Goal: Task Accomplishment & Management: Use online tool/utility

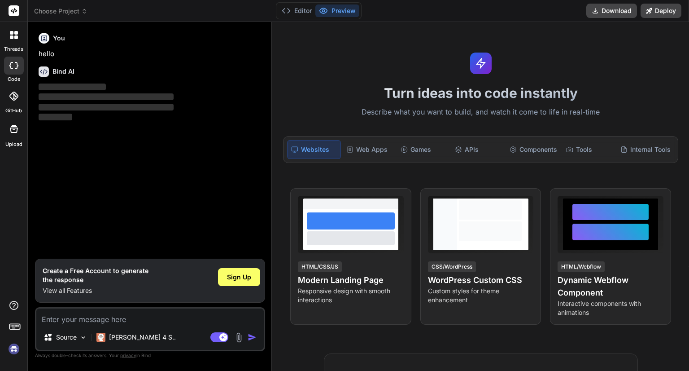
click at [14, 347] on img at bounding box center [13, 348] width 15 height 15
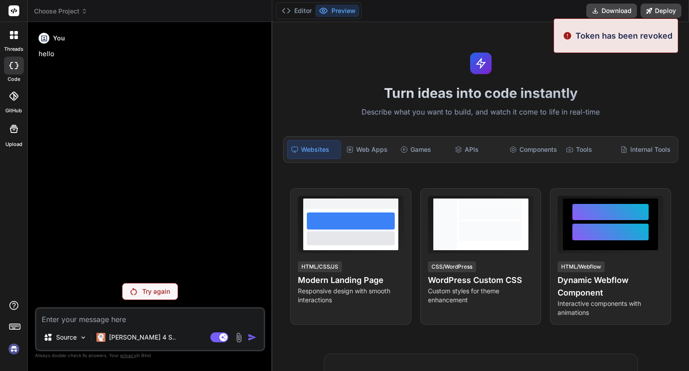
click at [144, 292] on p "Try again" at bounding box center [156, 291] width 28 height 9
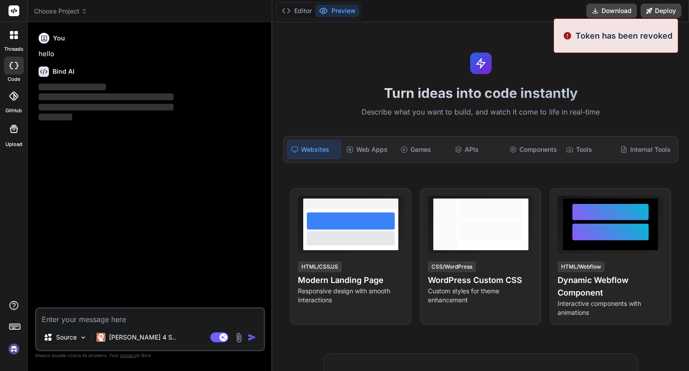
type textarea "x"
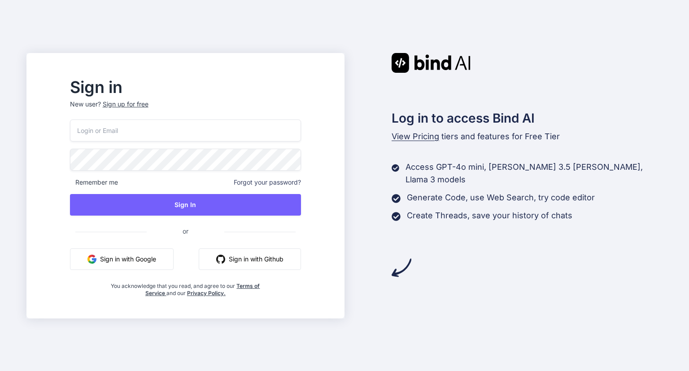
click at [158, 255] on button "Sign in with Google" at bounding box center [122, 259] width 104 height 22
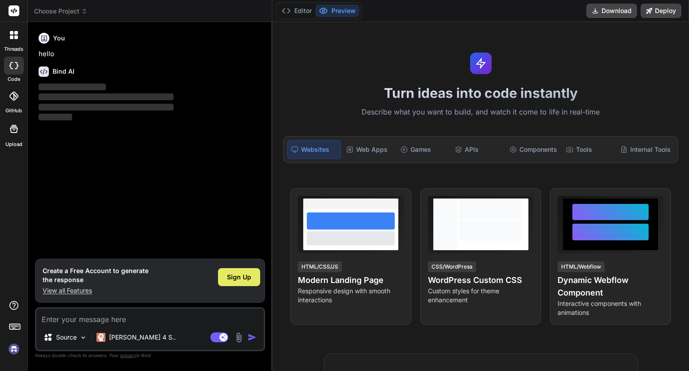
click at [228, 279] on span "Sign Up" at bounding box center [239, 276] width 24 height 9
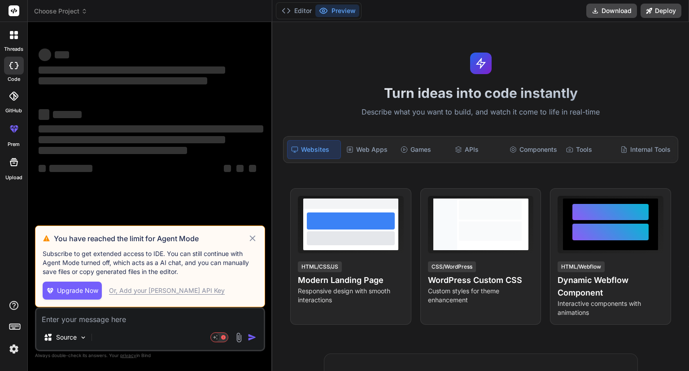
click at [251, 239] on icon at bounding box center [253, 238] width 10 height 11
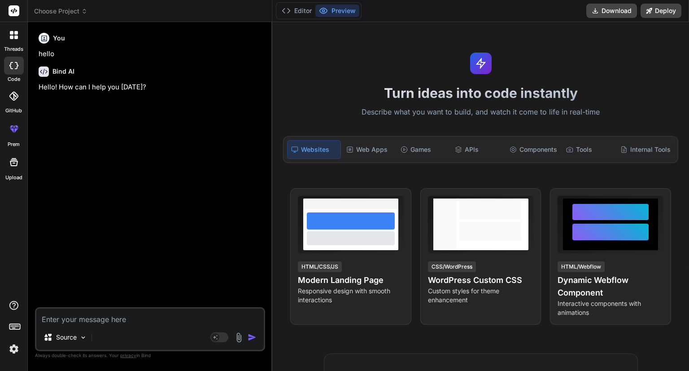
type textarea "x"
click at [133, 323] on textarea at bounding box center [149, 316] width 227 height 16
paste textarea "<div class="image-preview-container"> <div class="header-section"> <div class="…"
type textarea "<div class="image-preview-container"> <div class="header-section"> <div class="…"
type textarea "x"
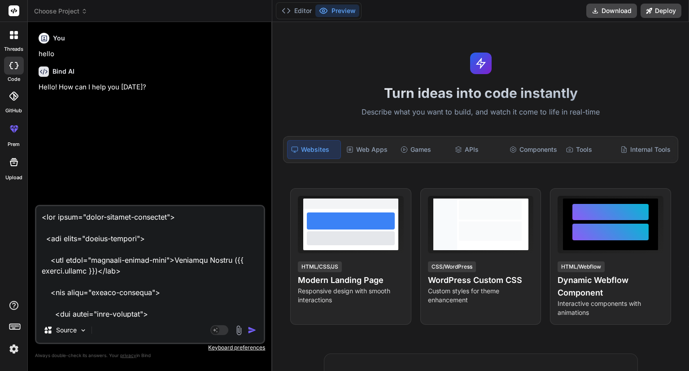
scroll to position [9077, 0]
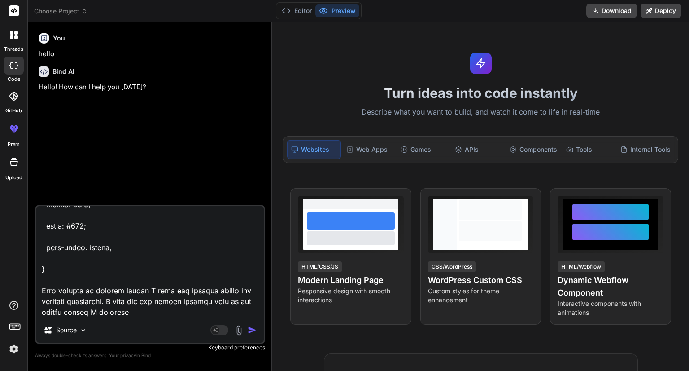
type textarea "<div class="image-preview-container"> <div class="header-section"> <div class="…"
click at [239, 332] on img at bounding box center [239, 330] width 10 height 10
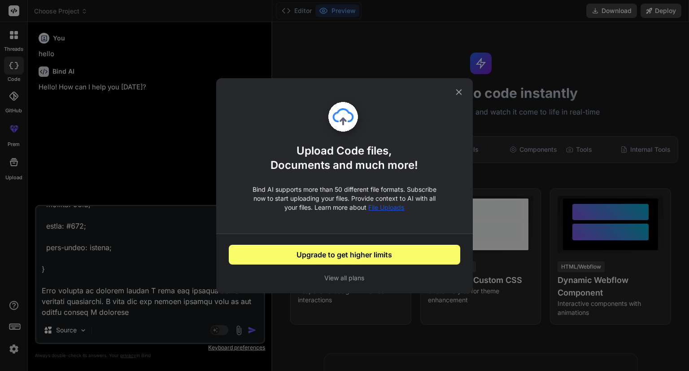
click at [461, 94] on icon at bounding box center [459, 92] width 10 height 10
type textarea "x"
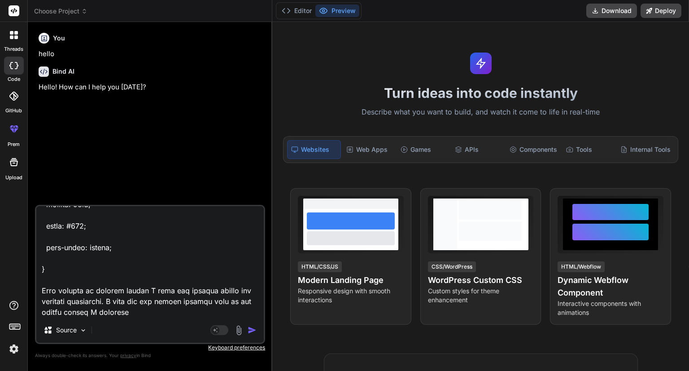
drag, startPoint x: 140, startPoint y: 315, endPoint x: 113, endPoint y: 302, distance: 29.9
click at [113, 302] on textarea at bounding box center [149, 261] width 227 height 111
type textarea "<div class="image-preview-container"> <div class="header-section"> <div class="…"
type textarea "x"
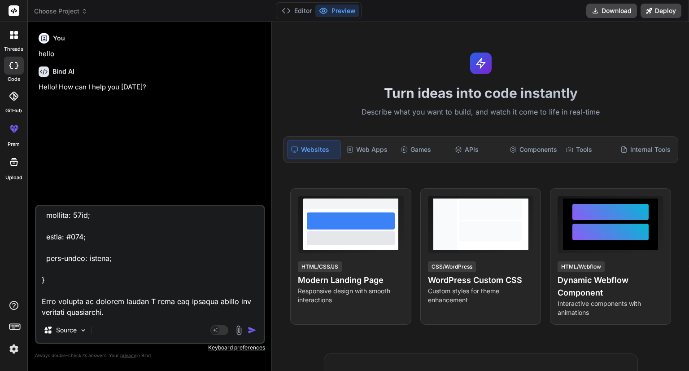
scroll to position [9068, 0]
type textarea "<div class="image-preview-container"> <div class="header-section"> <div class="…"
click at [242, 332] on img at bounding box center [239, 330] width 10 height 10
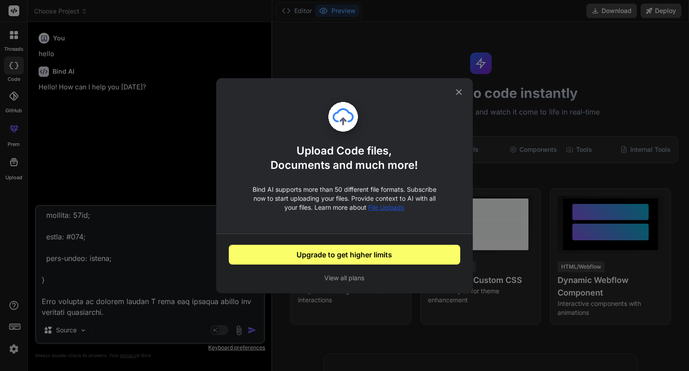
click at [459, 91] on icon at bounding box center [459, 92] width 6 height 6
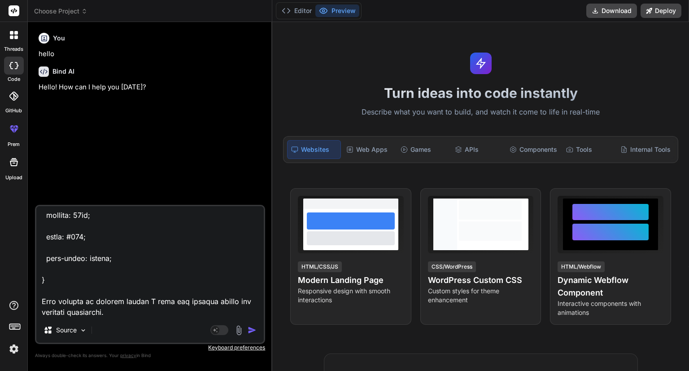
click at [251, 329] on img "button" at bounding box center [252, 329] width 9 height 9
type textarea "x"
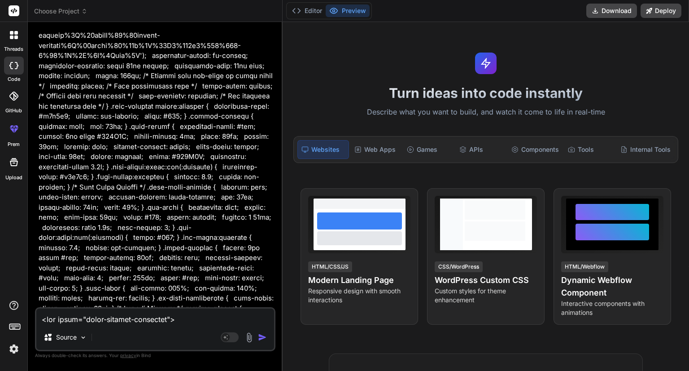
scroll to position [1373, 0]
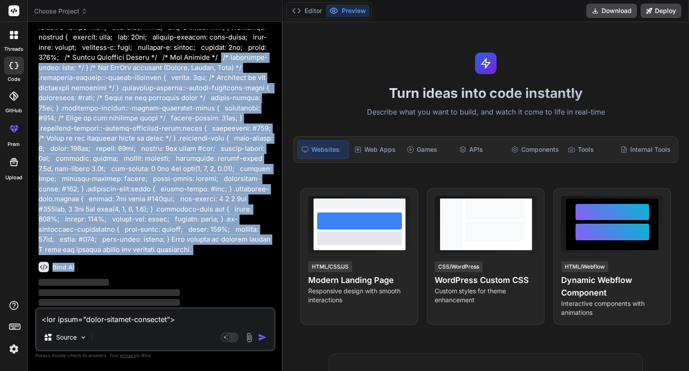
drag, startPoint x: 77, startPoint y: 251, endPoint x: 47, endPoint y: 57, distance: 196.5
click at [47, 57] on div "You hello Bind AI Hello! How can I help you today? You Bind AI ‌ ‌ ‌ ‌" at bounding box center [156, 168] width 239 height 278
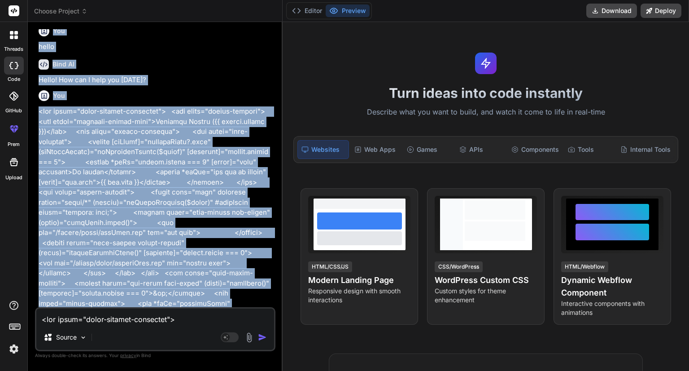
scroll to position [0, 0]
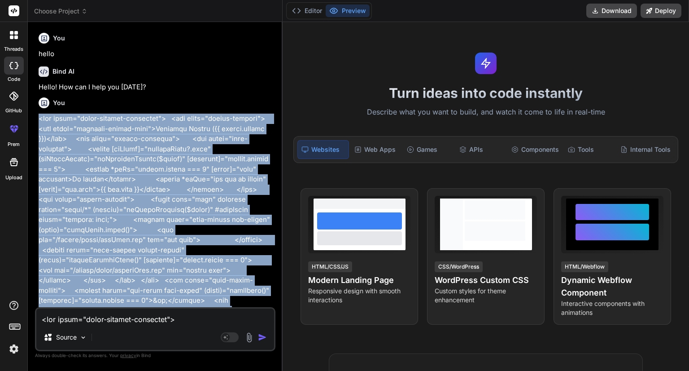
drag, startPoint x: 75, startPoint y: 240, endPoint x: 36, endPoint y: 119, distance: 127.4
click at [36, 119] on div "You hello Bind AI Hello! How can I help you today? You Bind AI ‌ ‌ ‌ ‌ Source A…" at bounding box center [155, 199] width 240 height 341
copy p "<div class="image-preview-container"> <div class="header-section"> <div class="…"
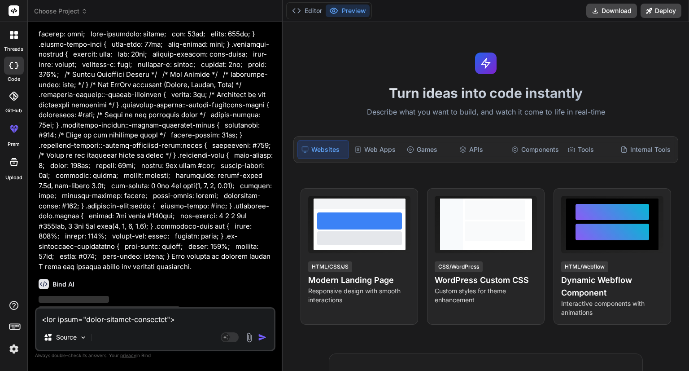
scroll to position [1373, 0]
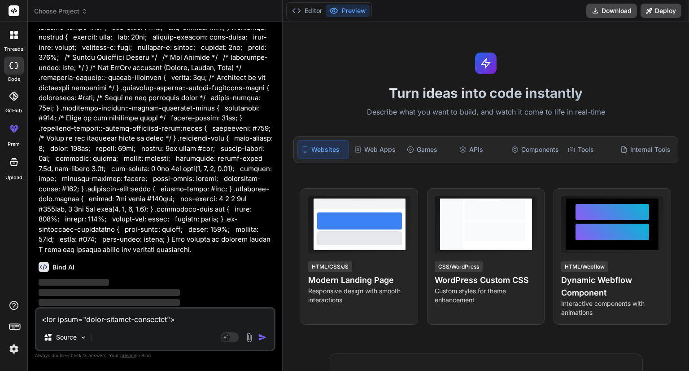
click at [92, 322] on textarea at bounding box center [155, 316] width 238 height 16
paste textarea "<div class="image-preview-container"> <div class="header-section"> <div class="…"
type textarea "<div class="image-preview-container"> <div class="header-section"> <div class="…"
type textarea "x"
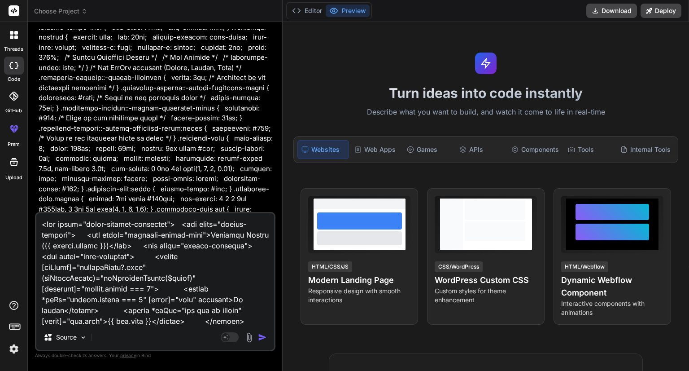
scroll to position [1712, 0]
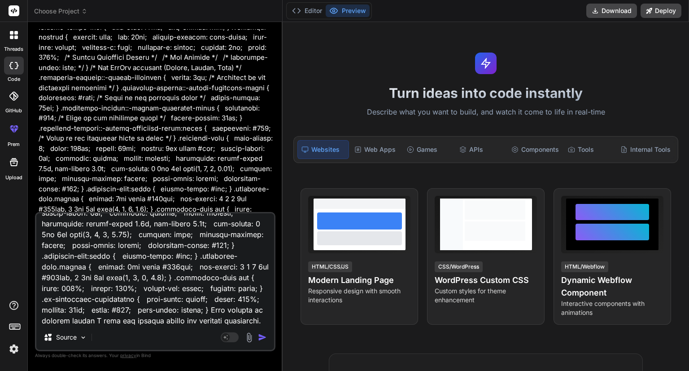
type textarea "<div class="image-preview-container"> <div class="header-section"> <div class="…"
type textarea "x"
type textarea "<div class="image-preview-container"> <div class="header-section"> <div class="…"
type textarea "x"
type textarea "<div class="image-preview-container"> <div class="header-section"> <div class="…"
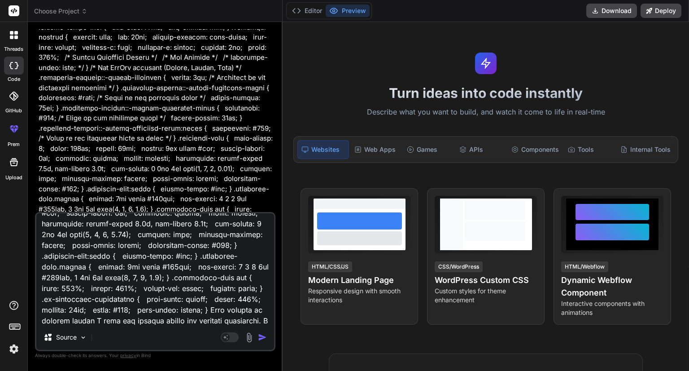
type textarea "x"
type textarea "<div class="image-preview-container"> <div class="header-section"> <div class="…"
type textarea "x"
type textarea "<div class="image-preview-container"> <div class="header-section"> <div class="…"
type textarea "x"
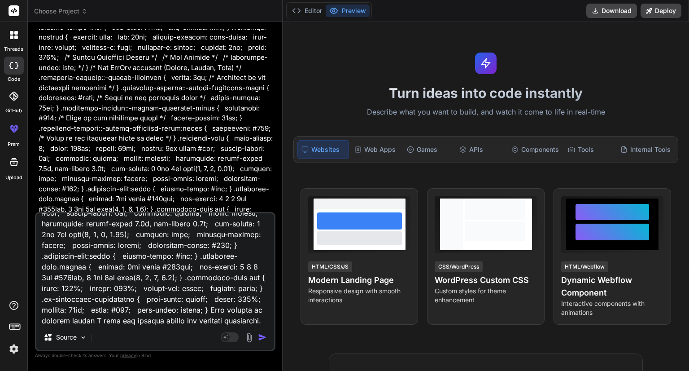
type textarea "<div class="image-preview-container"> <div class="header-section"> <div class="…"
type textarea "x"
type textarea "<div class="image-preview-container"> <div class="header-section"> <div class="…"
type textarea "x"
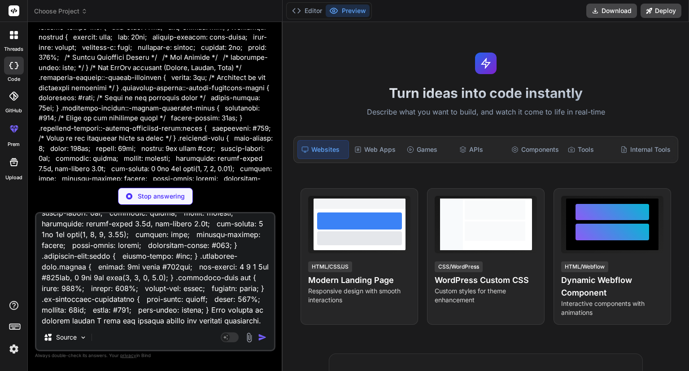
type textarea "<div class="image-preview-container"> <div class="header-section"> <div class="…"
type textarea "x"
type textarea "<div class="image-preview-container"> <div class="header-section"> <div class="…"
type textarea "x"
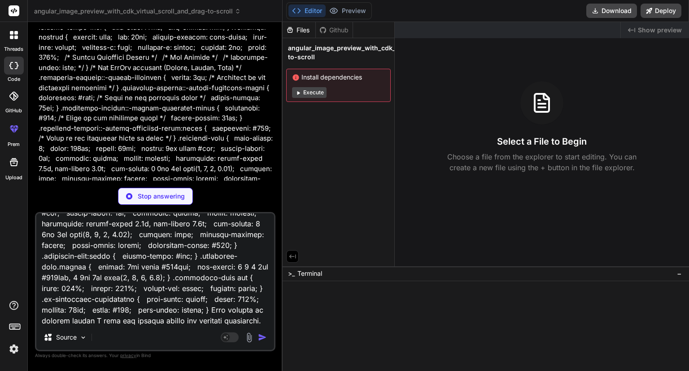
type textarea "<div class="image-preview-container"> <div class="header-section"> <div class="…"
type textarea "x"
type textarea "<div class="image-preview-container"> <div class="header-section"> <div class="…"
type textarea "x"
type textarea "<div class="image-preview-container"> <div class="header-section"> <div class="…"
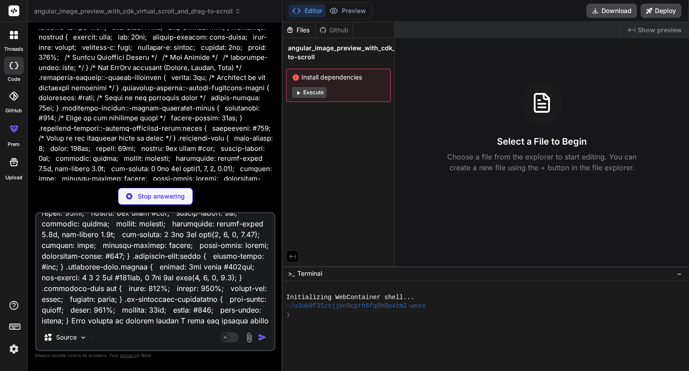
type textarea "x"
type textarea "<div class="image-preview-container"> <div class="header-section"> <div class="…"
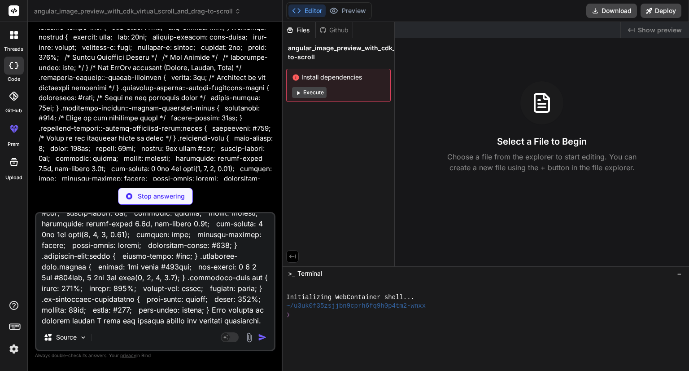
type textarea "x"
type textarea "<div class="image-preview-container"> <div class="header-section"> <div class="…"
type textarea "x"
type textarea "<div class="image-preview-container"> <div class="header-section"> <div class="…"
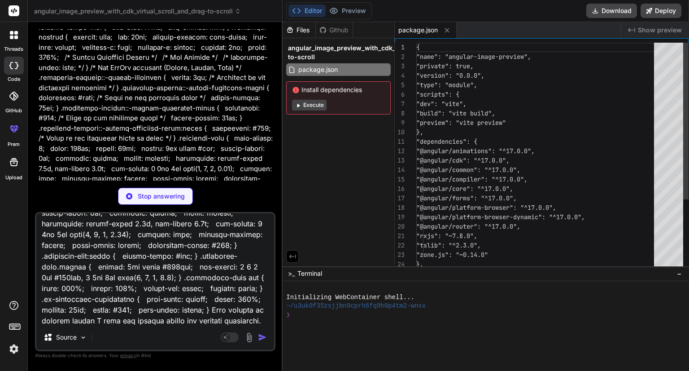
type textarea "x"
type textarea "<div class="image-preview-container"> <div class="header-section"> <div class="…"
type textarea "x"
type textarea "import { defineConfig } from 'vite'; import angular from 'vite-plugin-angular';…"
type textarea "<div class="image-preview-container"> <div class="header-section"> <div class="…"
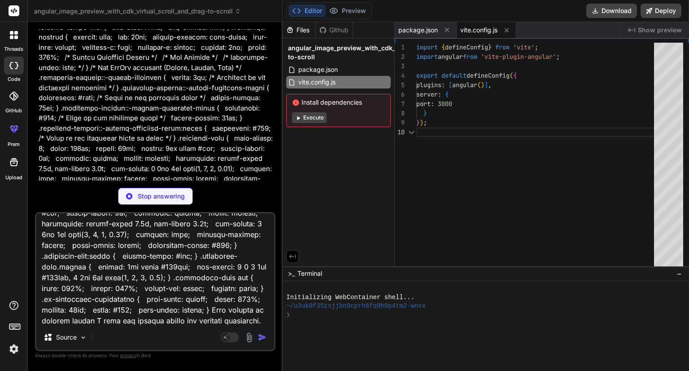
type textarea "x"
type textarea "<div class="image-preview-container"> <div class="header-section"> <div class="…"
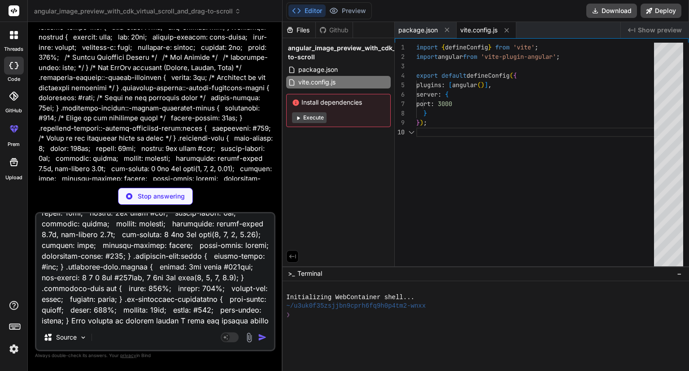
type textarea "x"
type textarea "<app-root></app-root> <script type="module" src="/src/main.ts"></script> </body…"
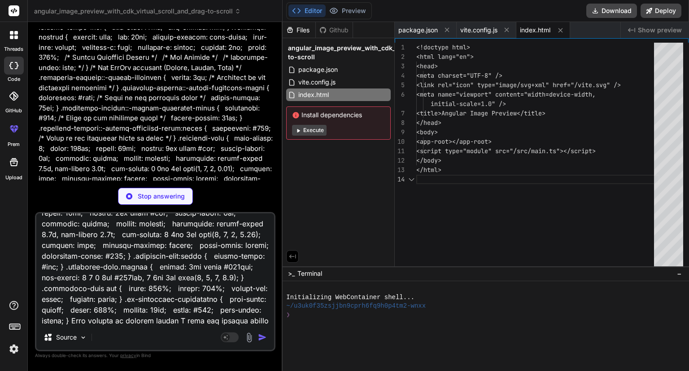
type textarea "x"
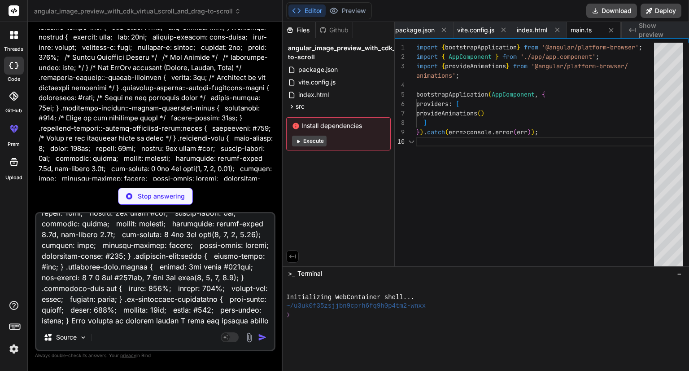
type textarea "x"
type textarea "<div class="image-preview-container"> <div class="header-section"> <div class="…"
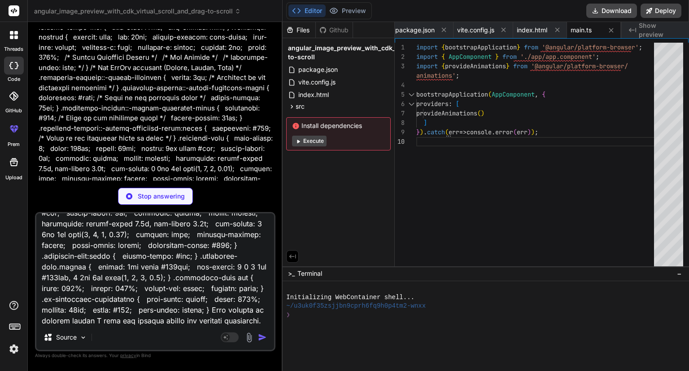
type textarea "x"
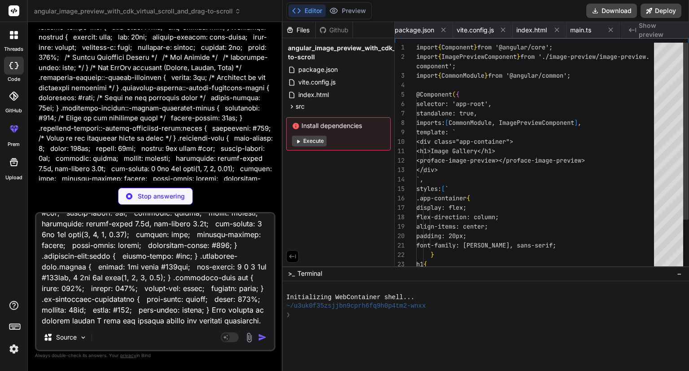
scroll to position [0, 79]
type textarea "<div class="image-preview-container"> <div class="header-section"> <div class="…"
type textarea "x"
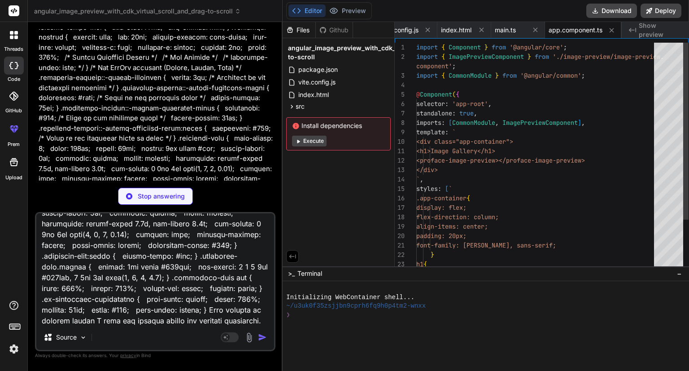
type textarea "<div class="image-preview-container"> <div class="header-section"> <div class="…"
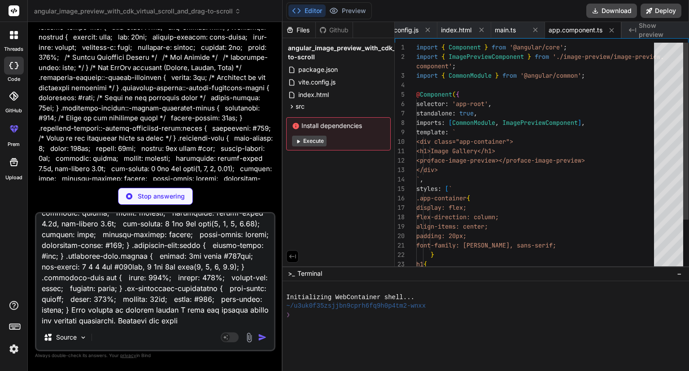
type textarea "x"
type textarea "<div class="image-preview-container"> <div class="header-section"> <div class="…"
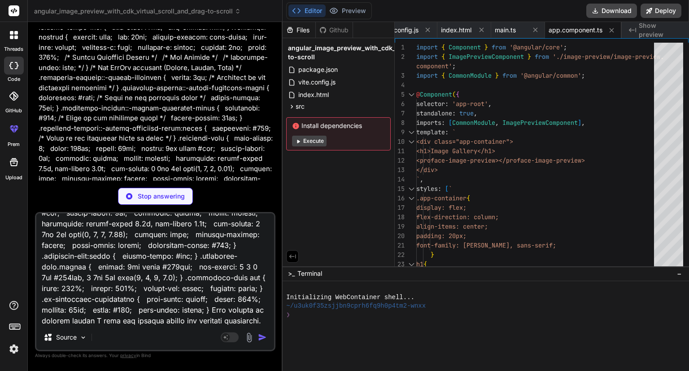
type textarea "x"
type textarea "<div class="image-preview-container"> <div class="header-section"> <div class="…"
type textarea "x"
type textarea "<div class="image-preview-container"> <div class="header-section"> <div class="…"
type textarea "x"
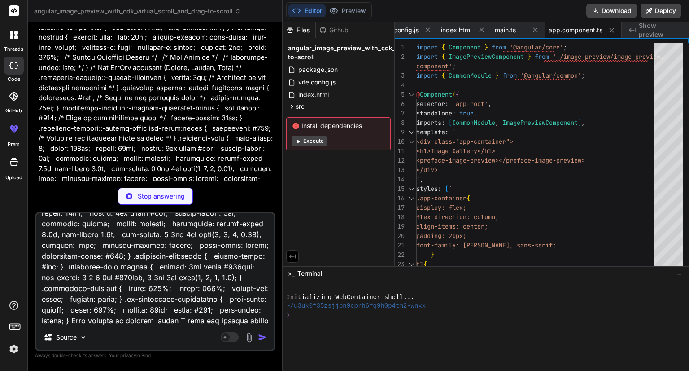
type textarea "<div class="image-preview-container"> <div class="header-section"> <div class="…"
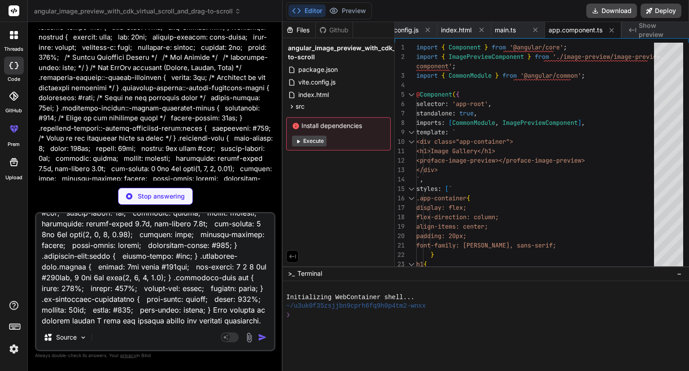
type textarea "x"
type textarea "<div class="image-preview-container"> <div class="header-section"> <div class="…"
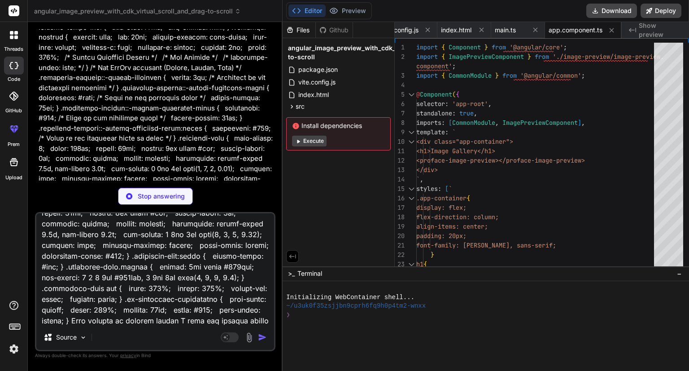
type textarea "x"
type textarea "<div class="image-preview-container"> <div class="header-section"> <div class="…"
type textarea "x"
type textarea "<div class="image-preview-container"> <div class="header-section"> <div class="…"
type textarea "x"
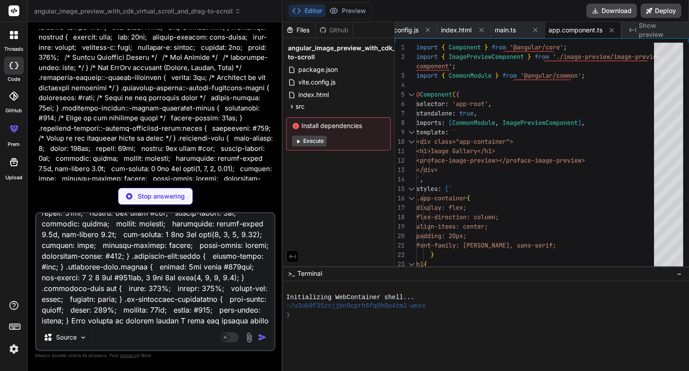
type textarea "<div class="image-preview-container"> <div class="header-section"> <div class="…"
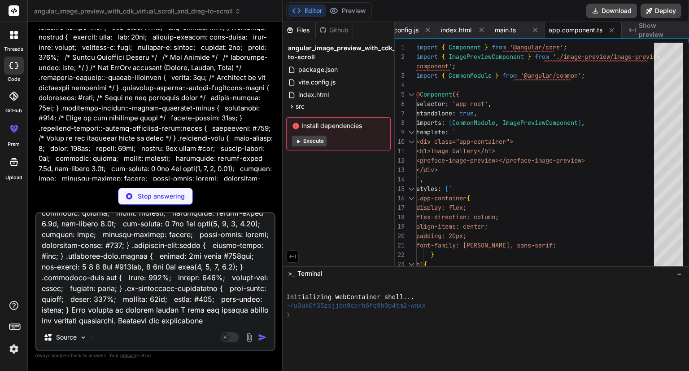
type textarea "x"
type textarea "<div class="image-preview-container"> <div class="header-section"> <div class="…"
type textarea "x"
type textarea "<div class="image-preview-container"> <div class="header-section"> <div class="…"
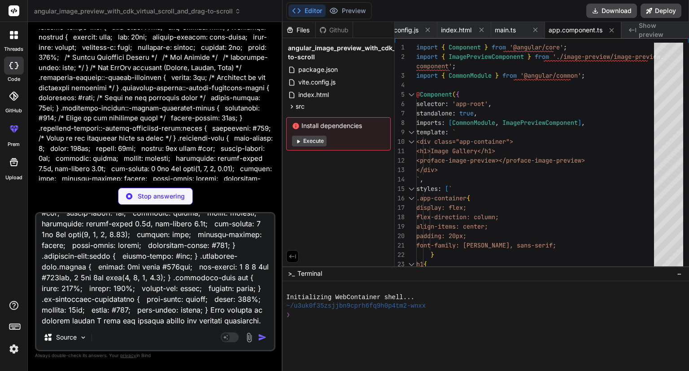
type textarea "x"
type textarea "<div class="image-preview-container"> <div class="header-section"> <div class="…"
type textarea "x"
type textarea "<div class="image-preview-container"> <div class="header-section"> <div class="…"
type textarea "x"
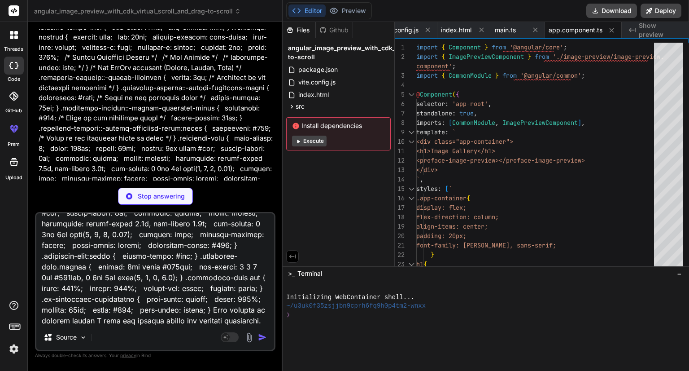
type textarea "<div class="image-preview-container"> <div class="header-section"> <div class="…"
type textarea "x"
type textarea "<div class="image-preview-container"> <div class="header-section"> <div class="…"
type textarea "x"
type textarea "<div class="image-preview-container"> <div class="header-section"> <div class="…"
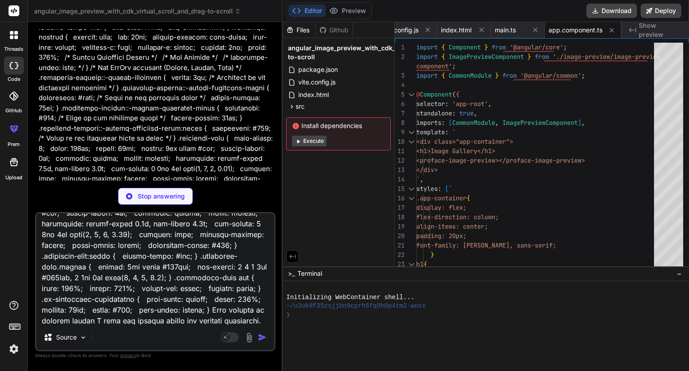
type textarea "x"
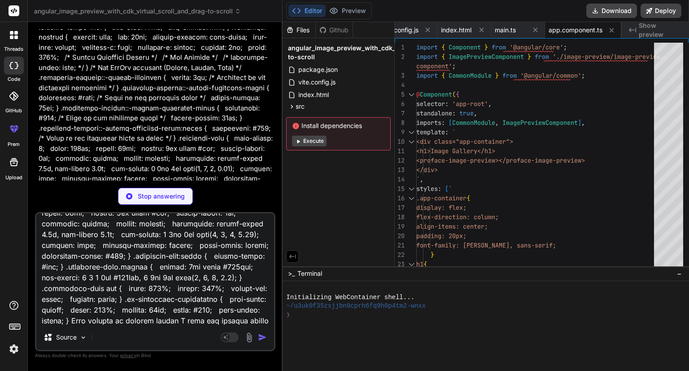
type textarea "<div class="image-preview-container"> <div class="header-section"> <div class="…"
type textarea "x"
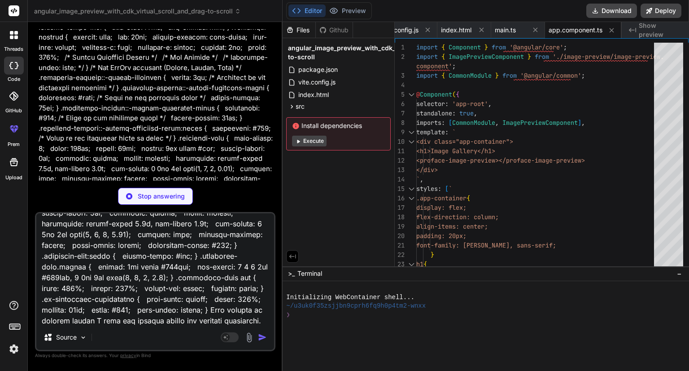
type textarea "<div class="image-preview-container"> <div class="header-section"> <div class="…"
type textarea "x"
type textarea "<div class="image-preview-container"> <div class="header-section"> <div class="…"
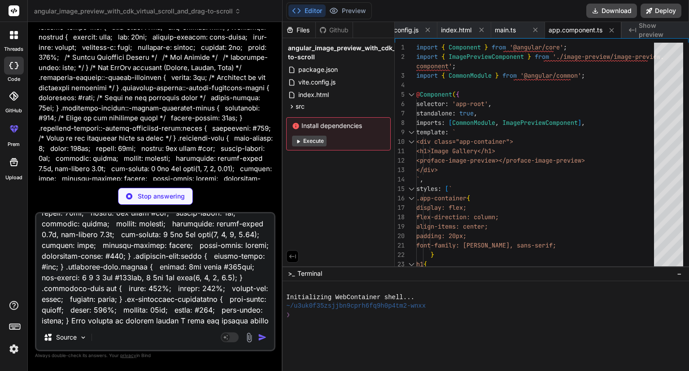
type textarea "x"
type textarea "<div class="image-preview-container"> <div class="header-section"> <div class="…"
type textarea "x"
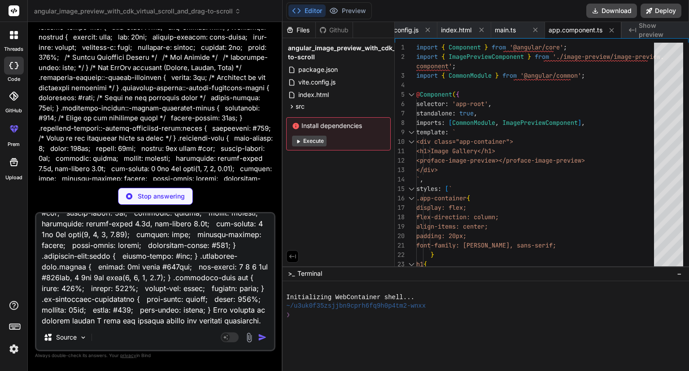
type textarea "<div class="image-preview-container"> <div class="header-section"> <div class="…"
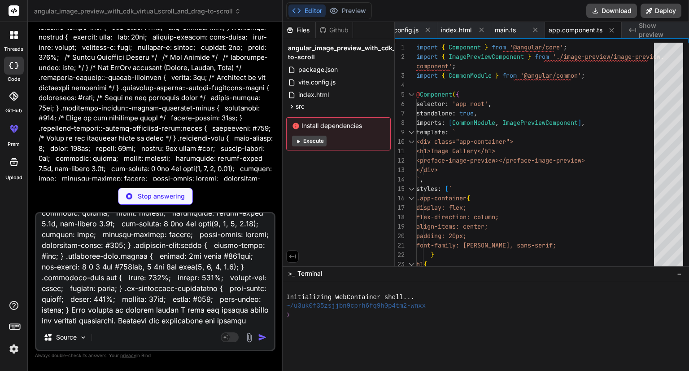
type textarea "x"
type textarea "<div class="image-preview-container"> <div class="header-section"> <div class="…"
type textarea "x"
type textarea "<div class="image-preview-container"> <div class="header-section"> <div class="…"
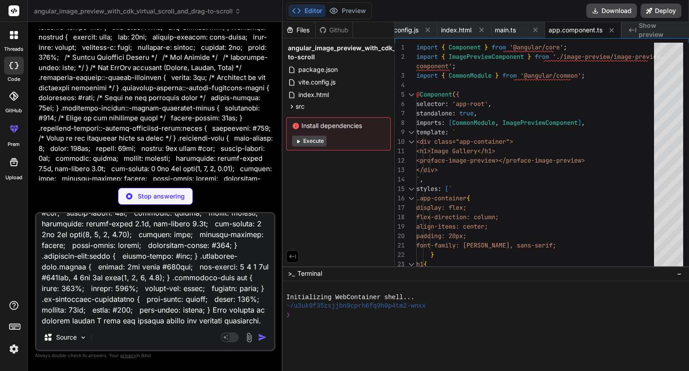
type textarea "x"
type textarea "<div class="image-preview-container"> <div class="header-section"> <div class="…"
type textarea "x"
type textarea "<div class="image-preview-container"> <div class="header-section"> <div class="…"
type textarea "x"
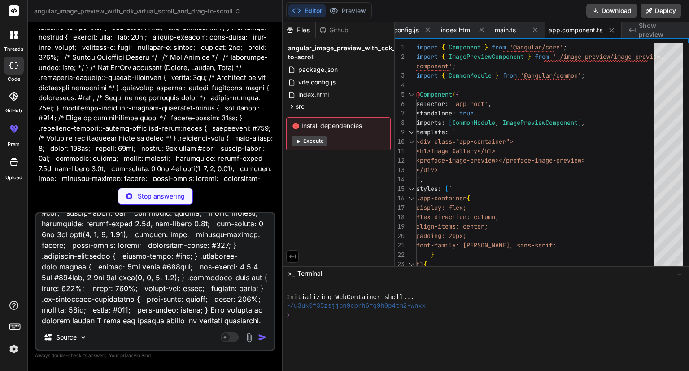
type textarea "} }"
click at [157, 194] on p "Stop answering" at bounding box center [161, 196] width 47 height 9
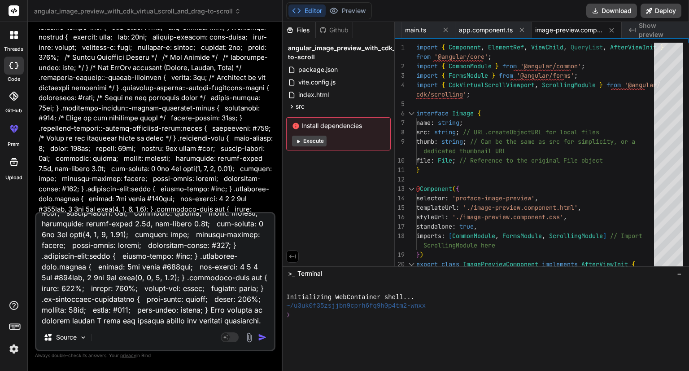
click at [260, 337] on img "button" at bounding box center [262, 336] width 9 height 9
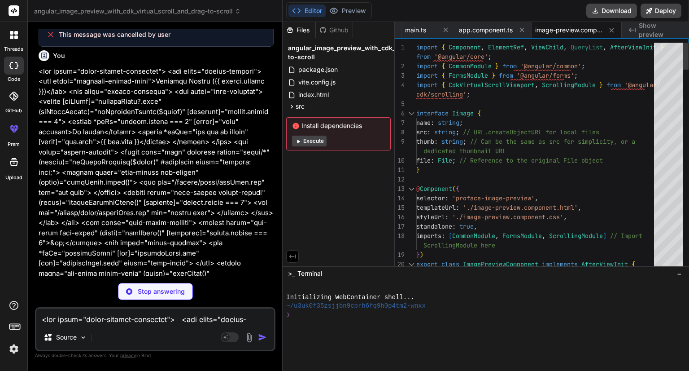
scroll to position [1845, 0]
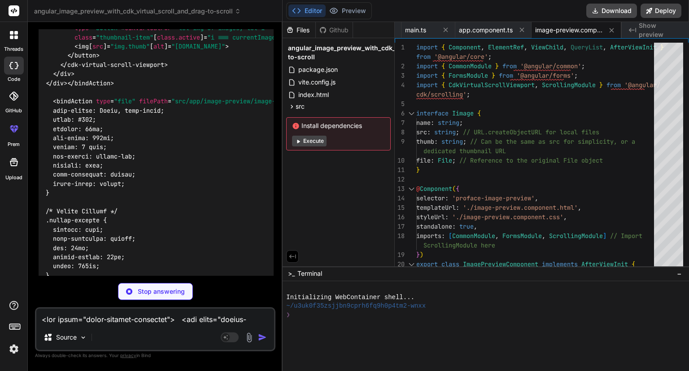
type textarea "x"
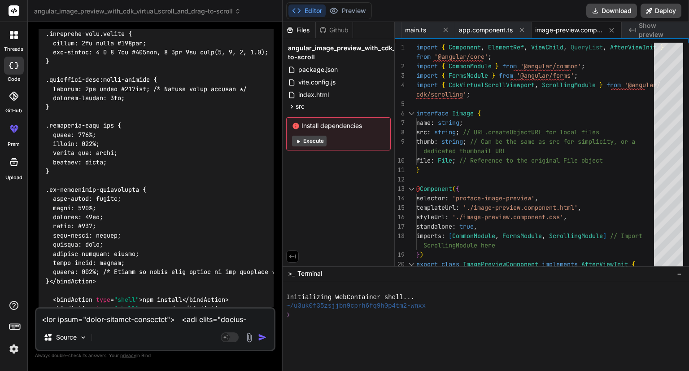
scroll to position [6008, 0]
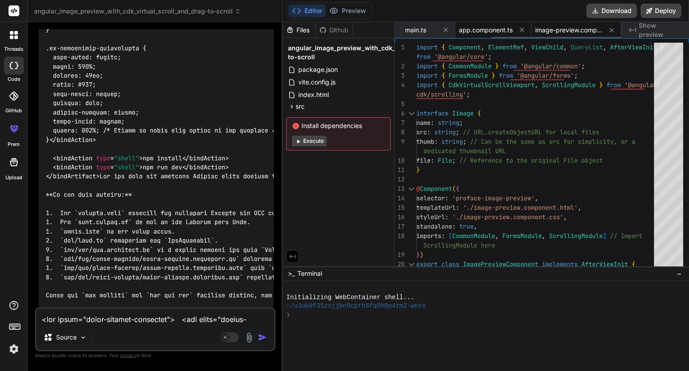
click at [475, 31] on span "app.component.ts" at bounding box center [486, 30] width 54 height 9
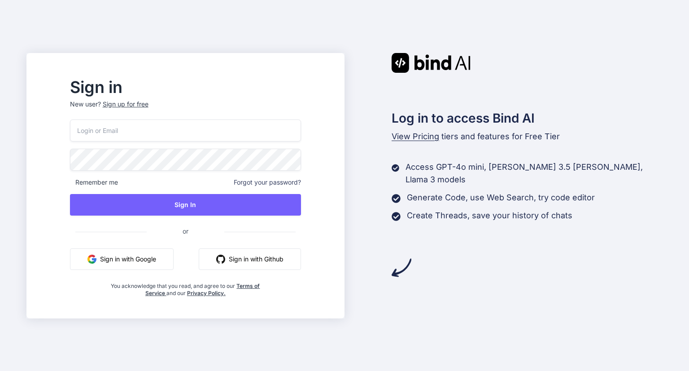
click at [142, 255] on button "Sign in with Google" at bounding box center [122, 259] width 104 height 22
